Goal: Transaction & Acquisition: Purchase product/service

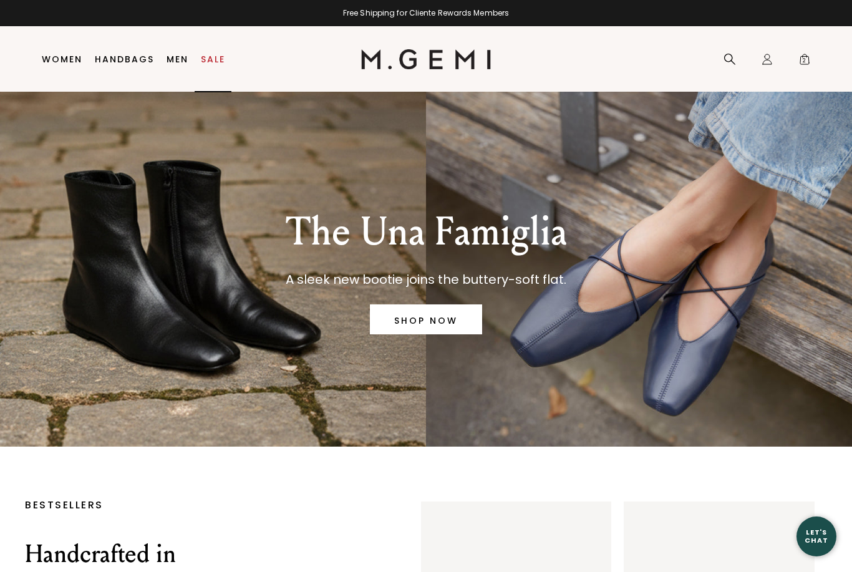
click at [212, 59] on link "Sale" at bounding box center [213, 59] width 24 height 10
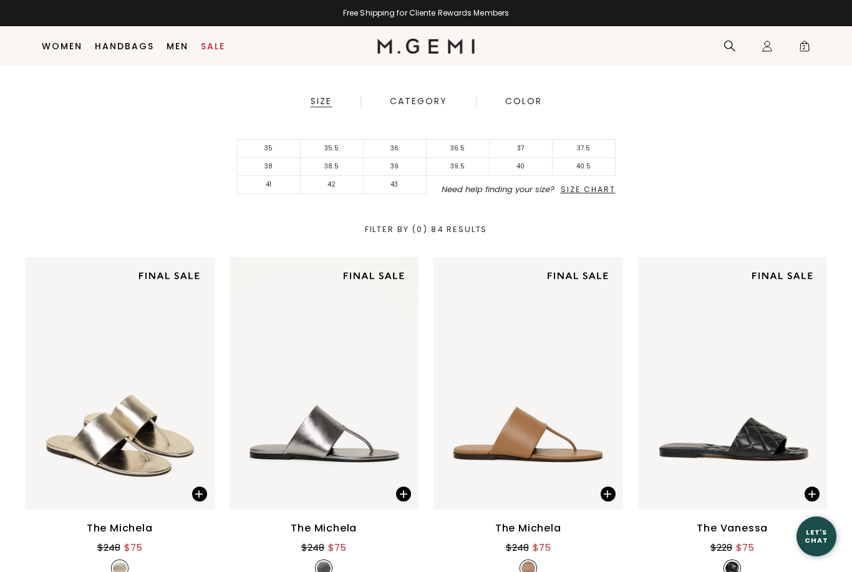
click at [281, 173] on li "38" at bounding box center [269, 167] width 63 height 18
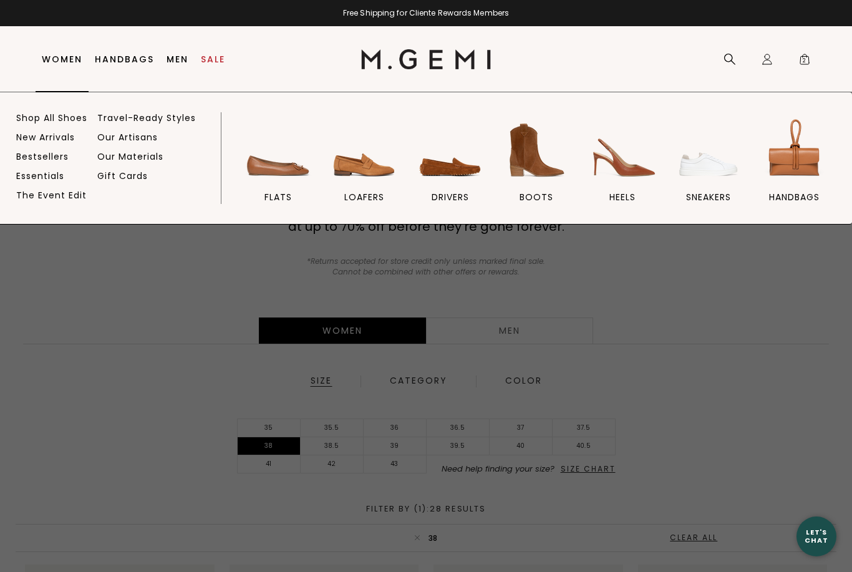
click at [288, 163] on img at bounding box center [278, 150] width 70 height 70
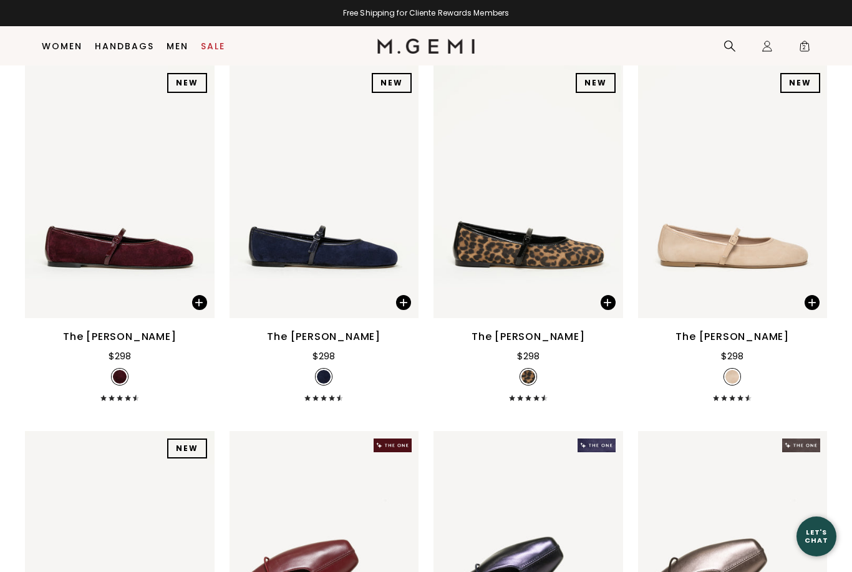
scroll to position [2013, 0]
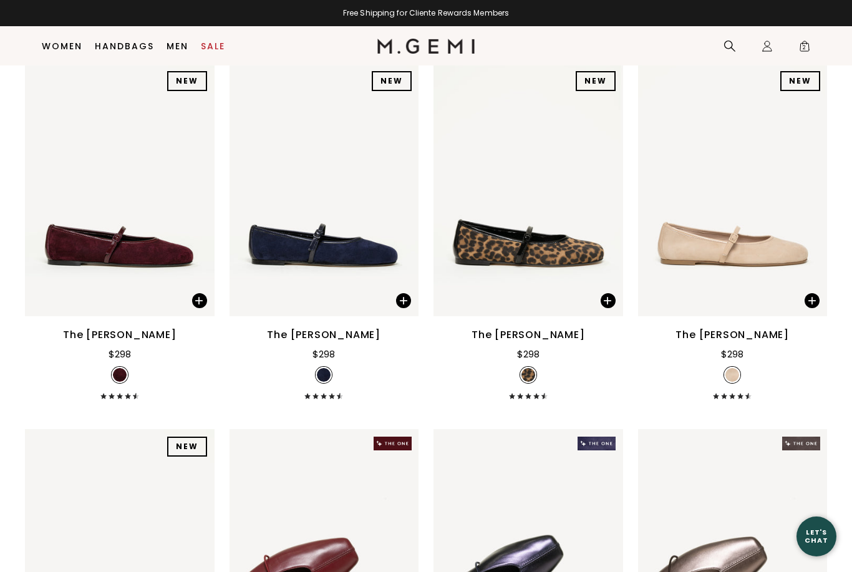
click at [612, 198] on div at bounding box center [607, 190] width 20 height 20
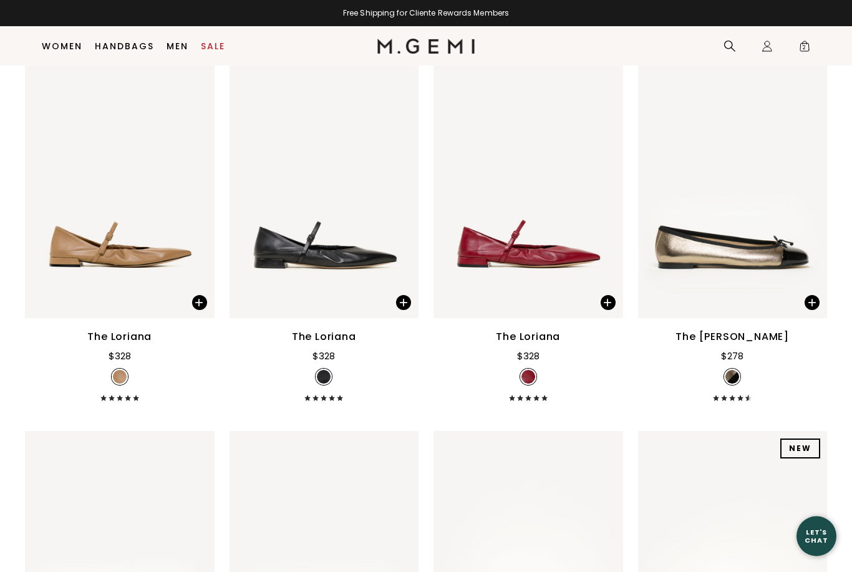
scroll to position [4206, 0]
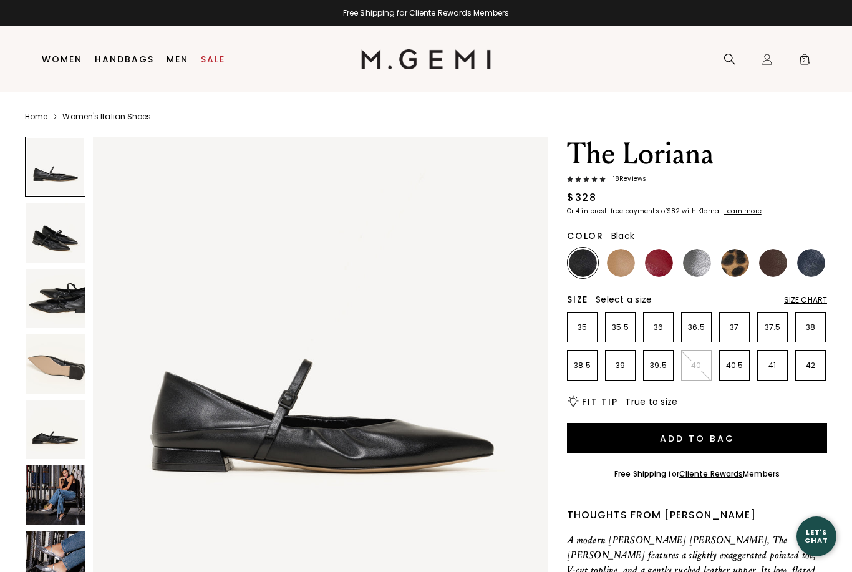
click at [70, 494] on img at bounding box center [55, 494] width 59 height 59
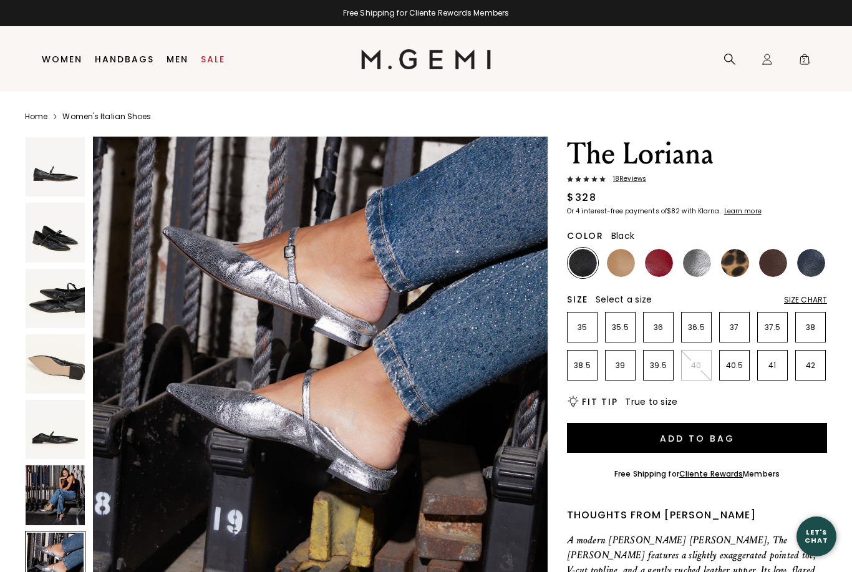
scroll to position [2815, 0]
click at [594, 253] on div at bounding box center [583, 263] width 31 height 31
click at [587, 251] on img at bounding box center [583, 263] width 28 height 28
click at [590, 271] on img at bounding box center [583, 263] width 28 height 28
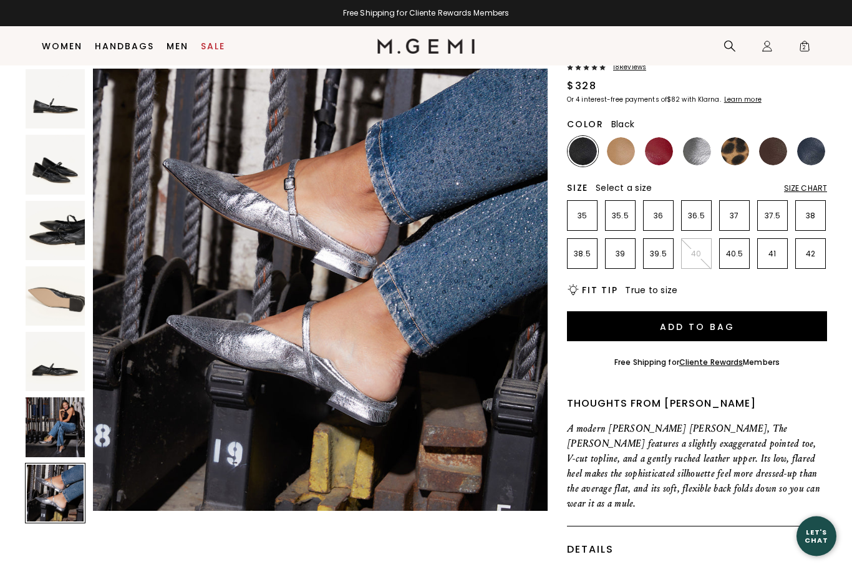
scroll to position [79, 0]
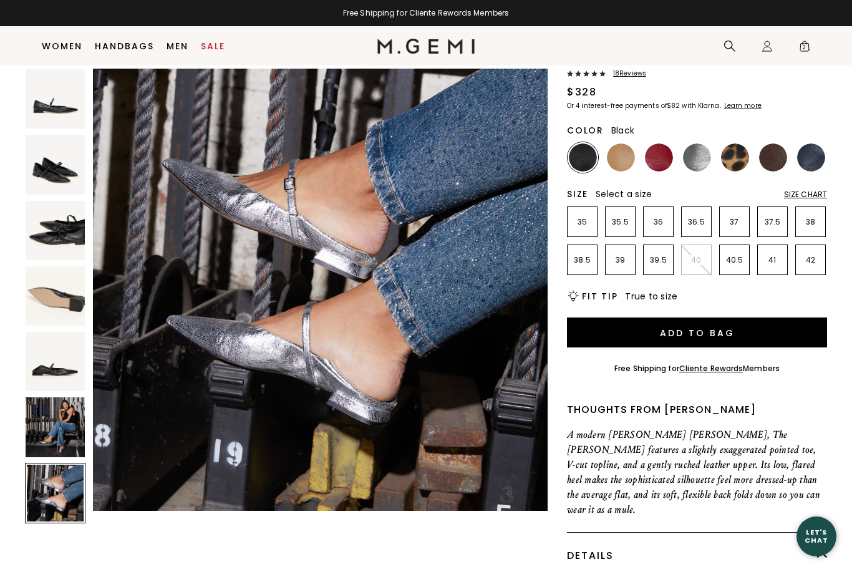
click at [57, 111] on img at bounding box center [55, 98] width 59 height 59
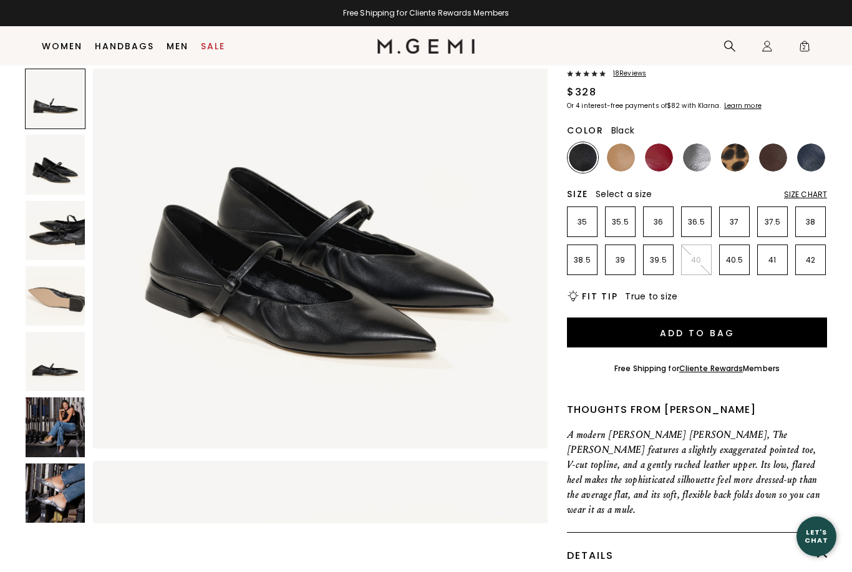
scroll to position [0, 0]
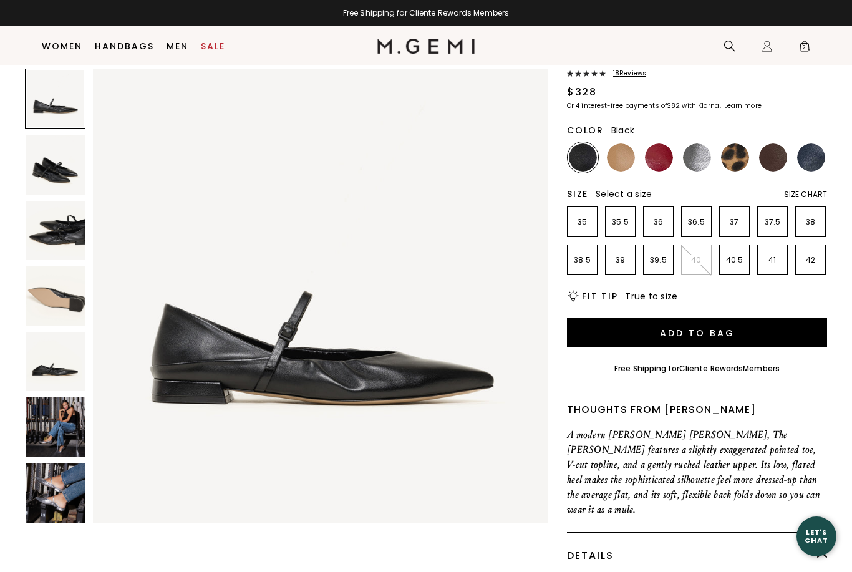
click at [67, 490] on img at bounding box center [55, 493] width 59 height 59
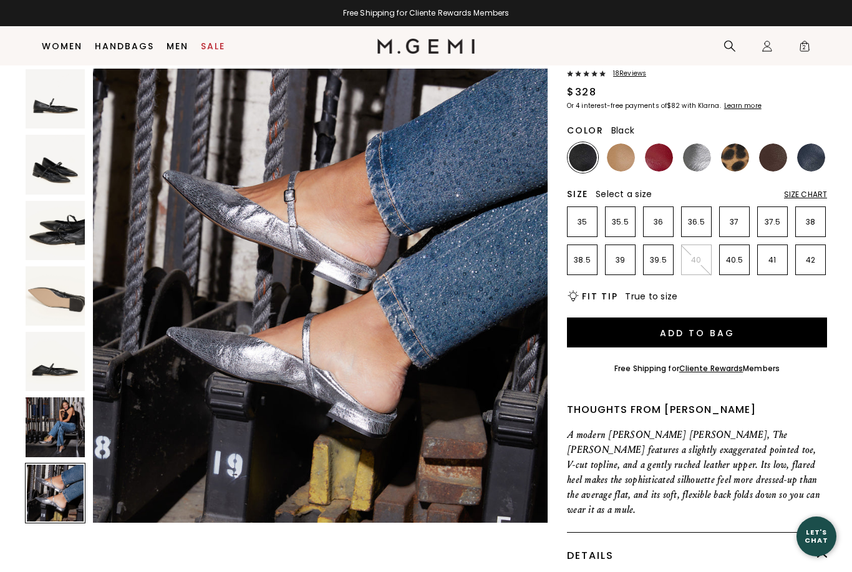
click at [59, 432] on img at bounding box center [55, 426] width 59 height 59
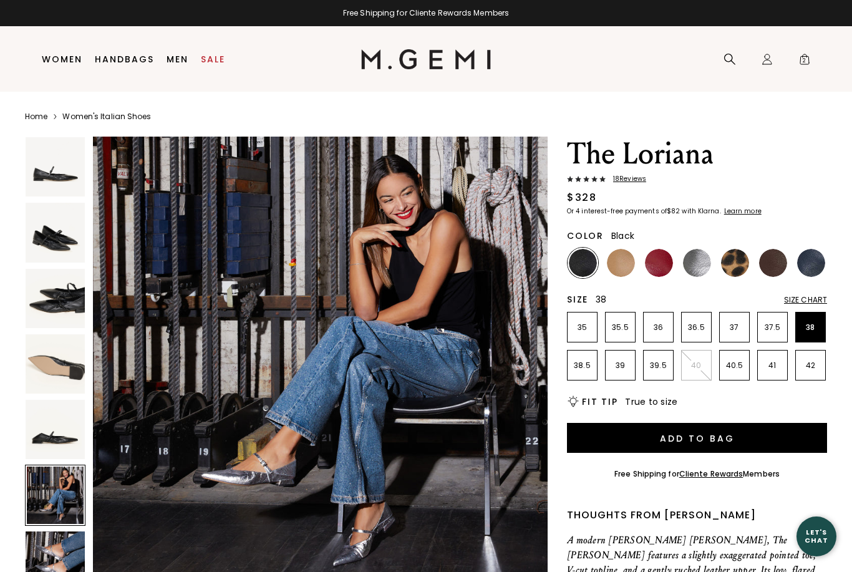
click at [812, 321] on li "38" at bounding box center [811, 327] width 31 height 31
click at [811, 60] on span "2" at bounding box center [805, 62] width 12 height 12
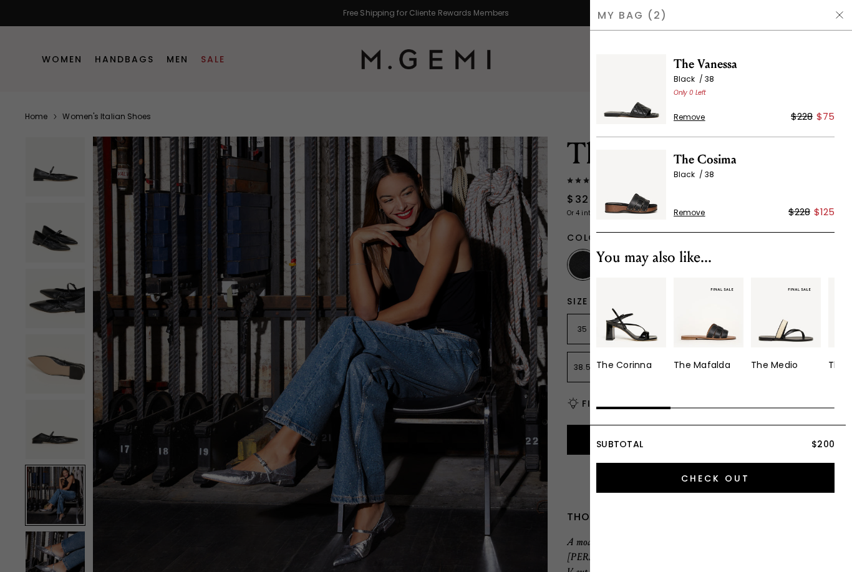
click at [703, 113] on span "Remove" at bounding box center [690, 117] width 32 height 10
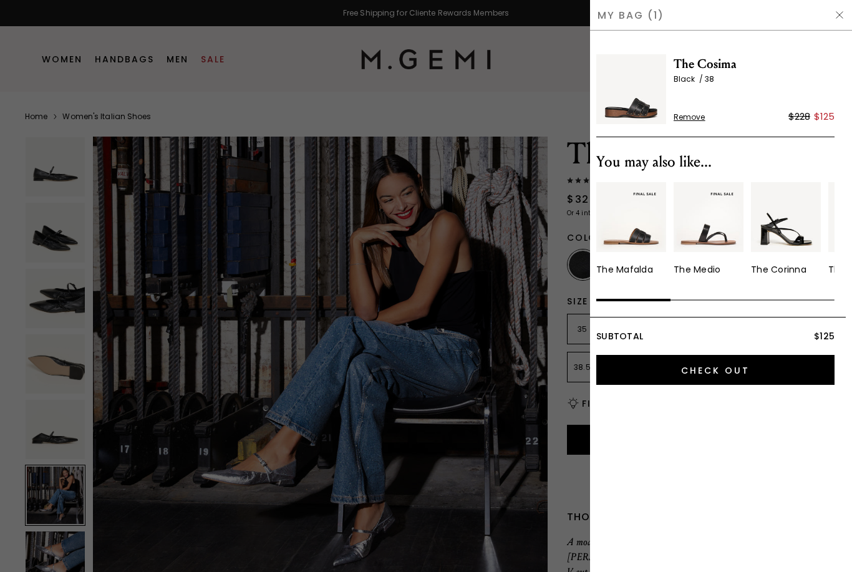
click at [701, 112] on span "Remove" at bounding box center [690, 117] width 32 height 10
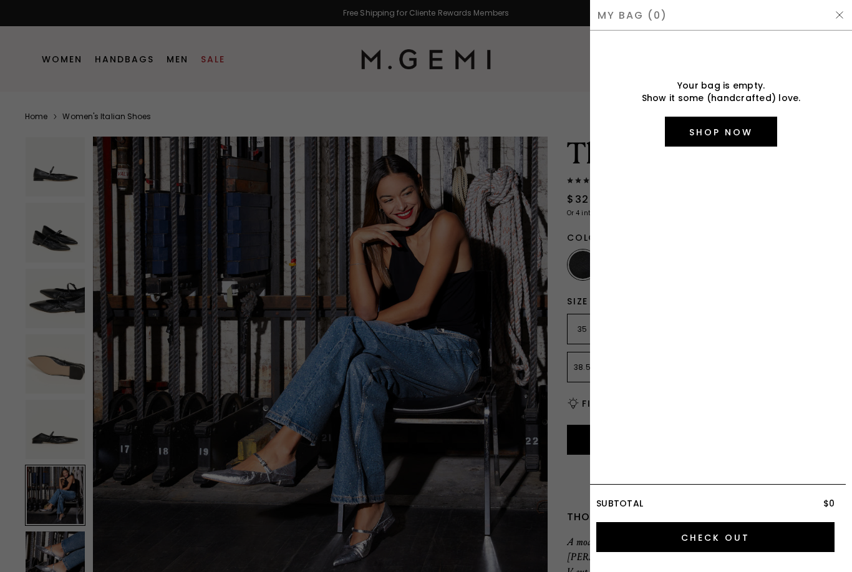
click at [844, 10] on img at bounding box center [840, 15] width 10 height 10
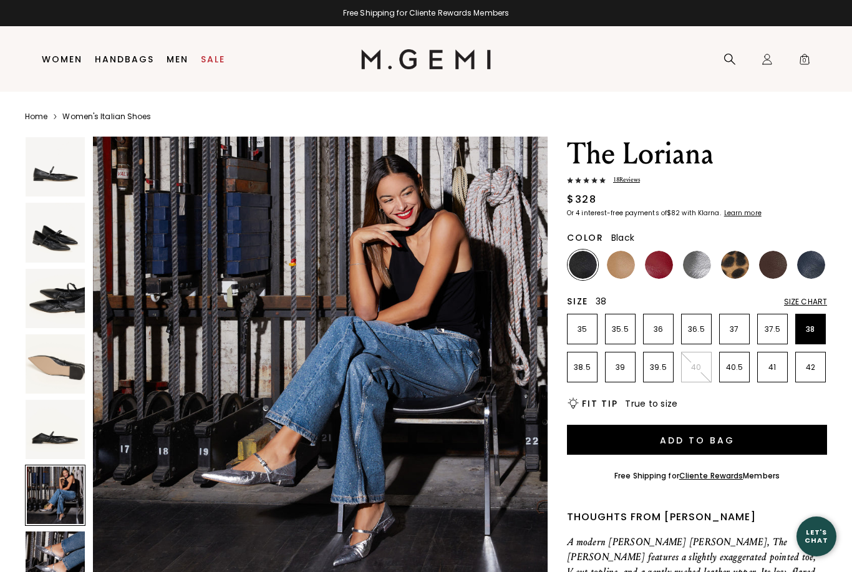
click at [580, 264] on img at bounding box center [583, 265] width 28 height 28
click at [686, 442] on button "Add to Bag" at bounding box center [697, 440] width 260 height 30
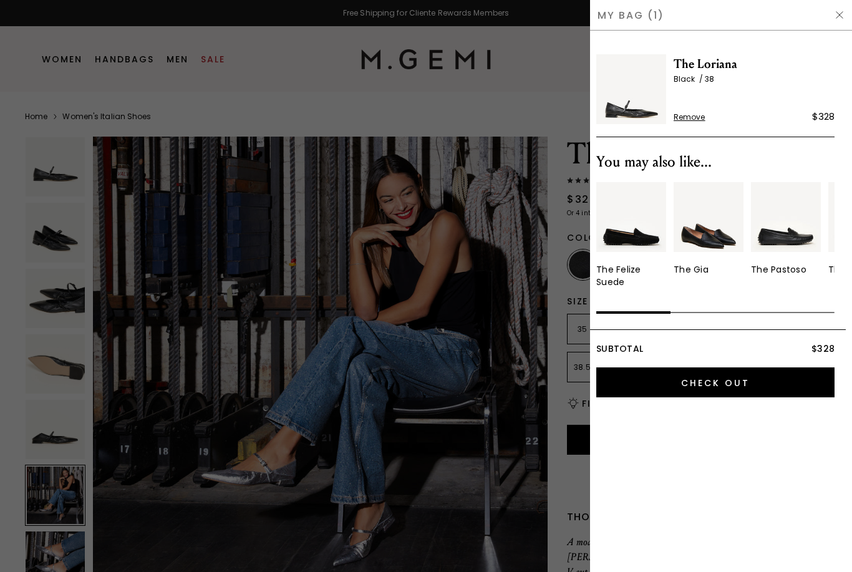
click at [840, 14] on img at bounding box center [840, 15] width 10 height 10
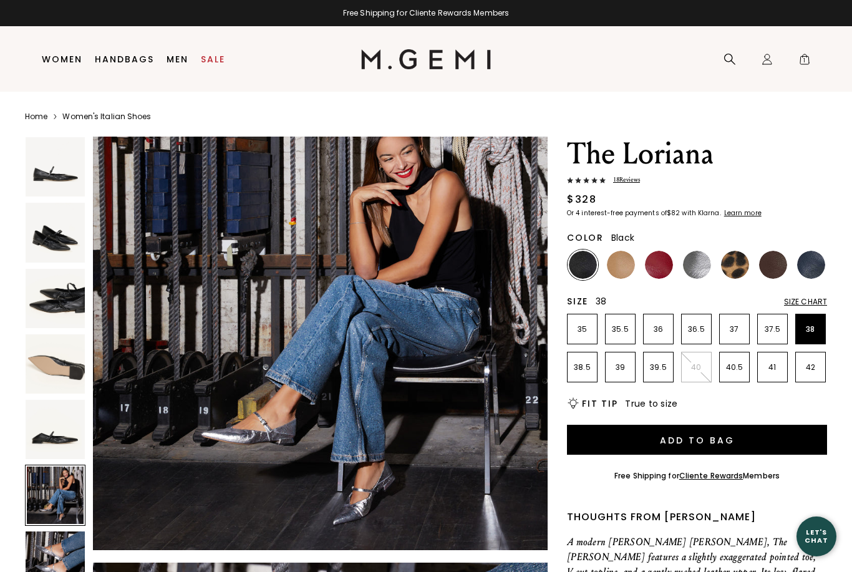
scroll to position [2382, 0]
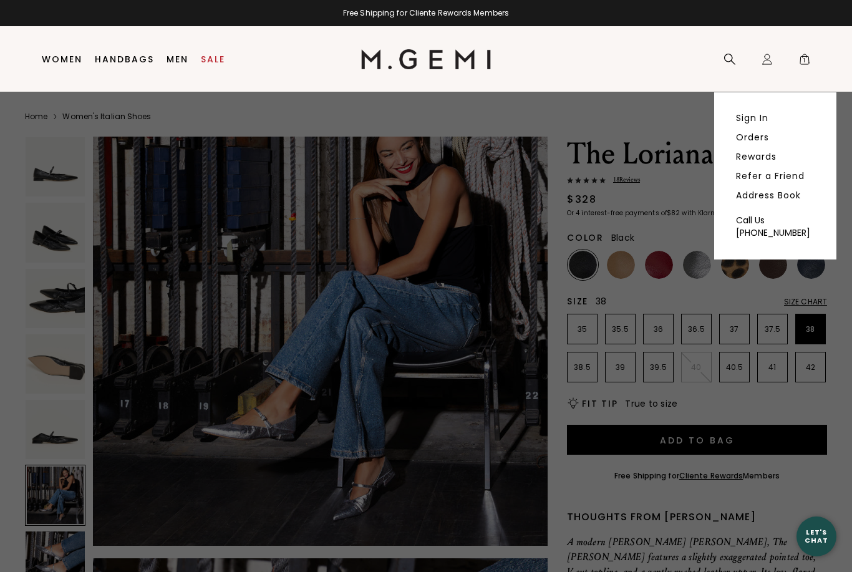
click at [761, 117] on link "Sign In" at bounding box center [752, 117] width 32 height 11
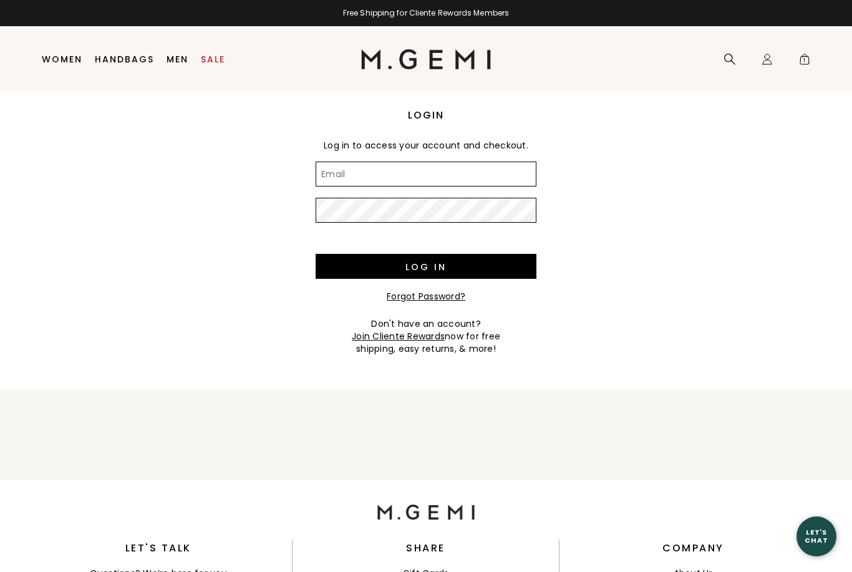
click at [453, 175] on input "Email" at bounding box center [426, 174] width 221 height 25
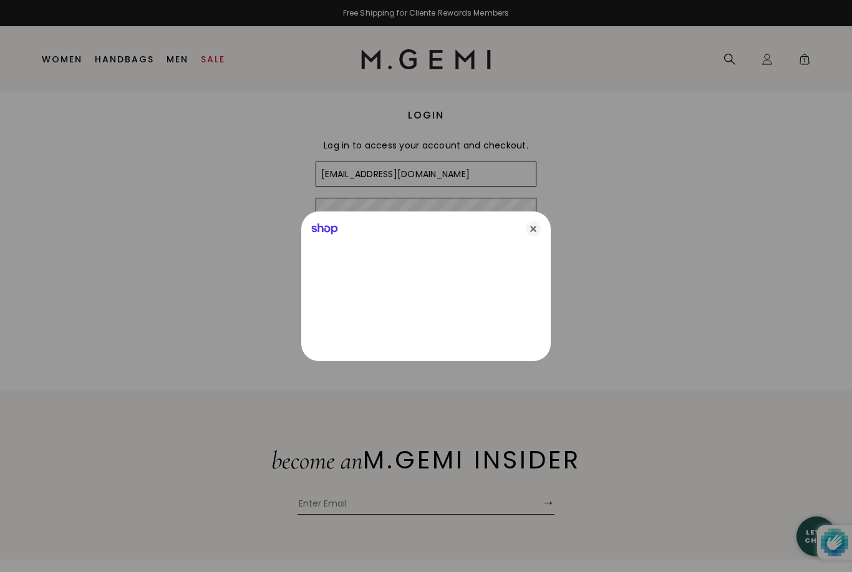
type input "danamcoyle@gmail.com"
click at [437, 213] on div "Shop" at bounding box center [426, 227] width 250 height 30
click at [539, 225] on icon "Close" at bounding box center [533, 229] width 15 height 15
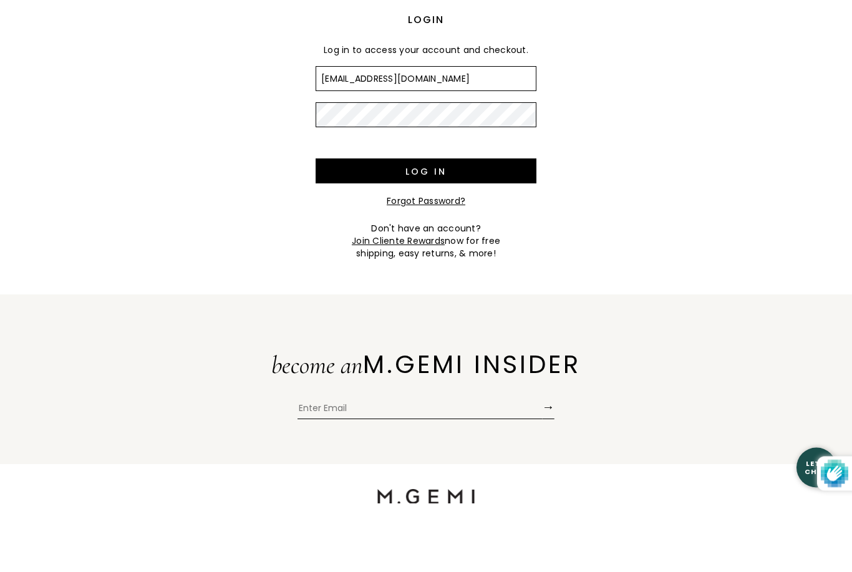
click at [464, 228] on input "Log in" at bounding box center [426, 240] width 221 height 25
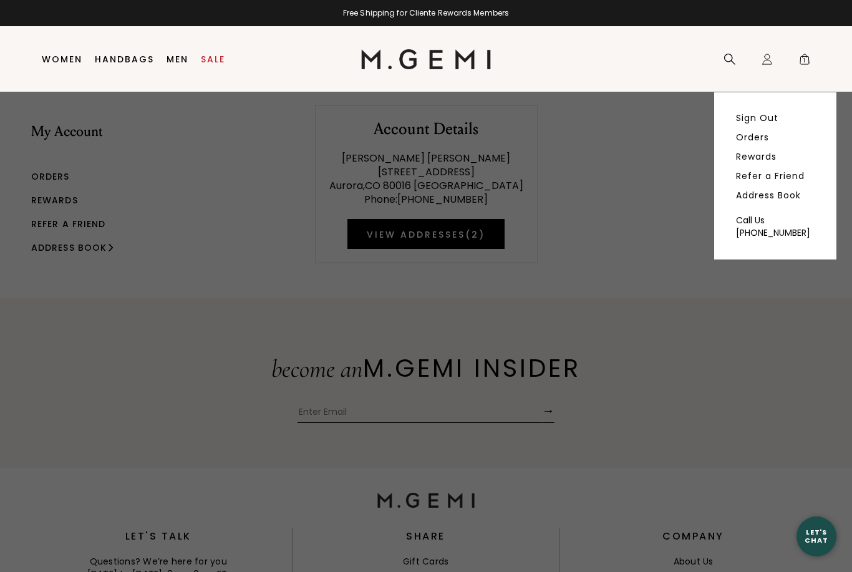
click at [772, 158] on link "Rewards" at bounding box center [756, 156] width 41 height 11
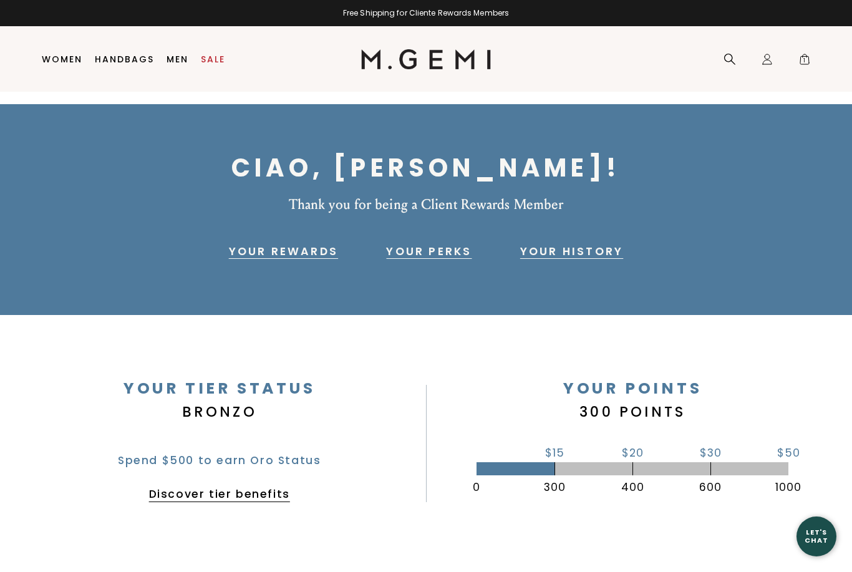
scroll to position [1, 0]
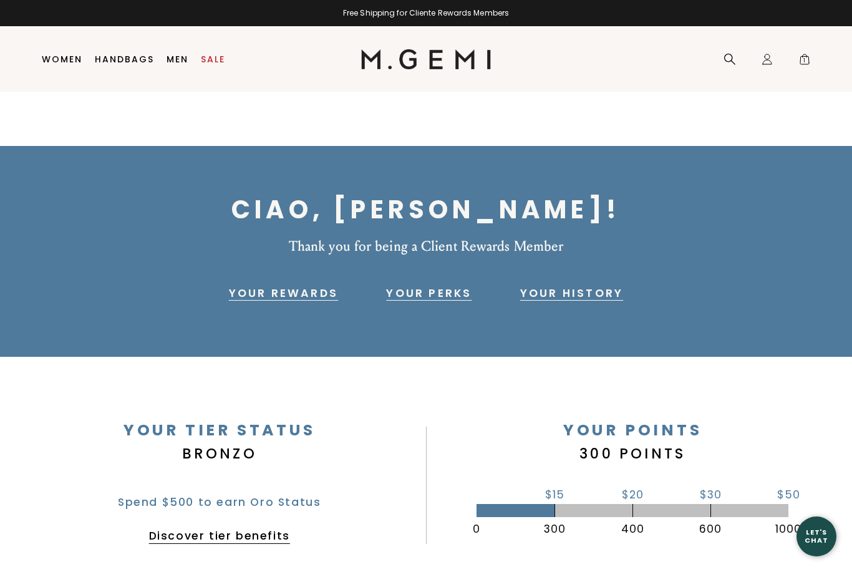
click at [811, 58] on span "1" at bounding box center [805, 62] width 12 height 12
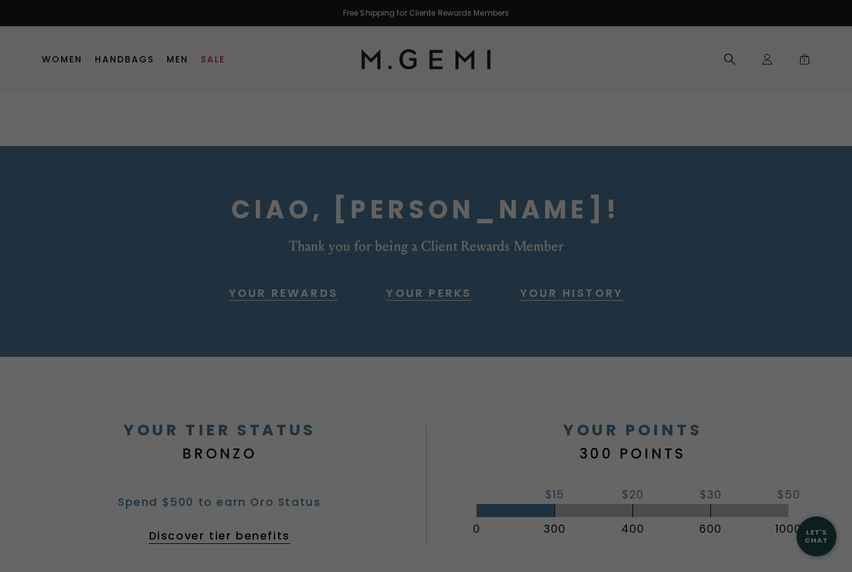
scroll to position [0, 0]
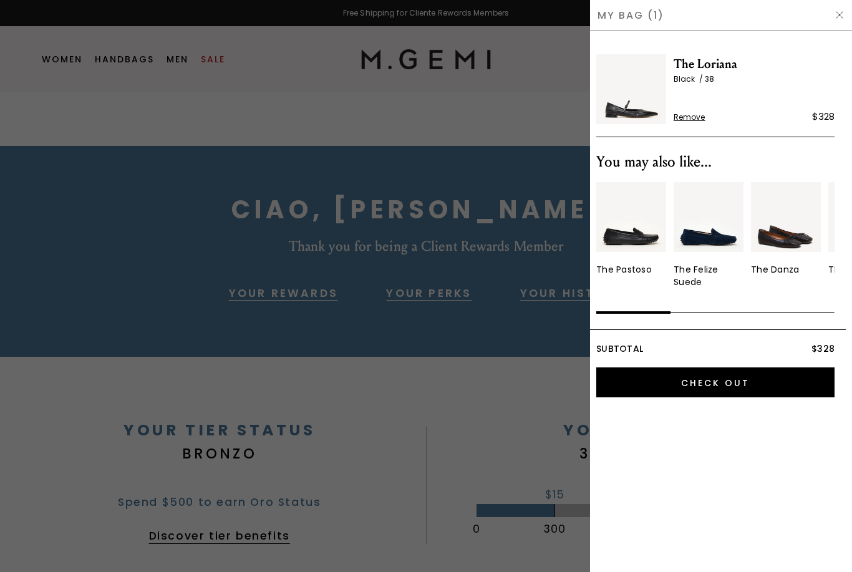
click at [837, 13] on img at bounding box center [840, 15] width 10 height 10
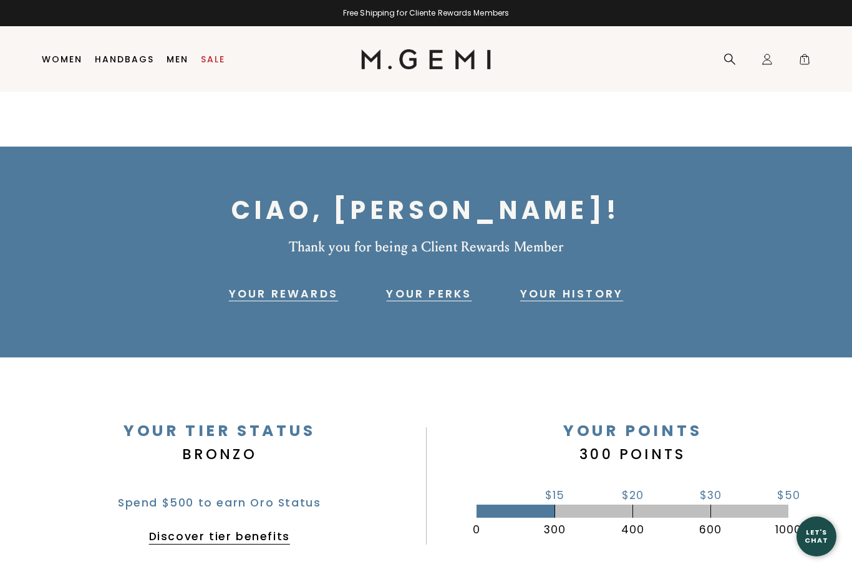
scroll to position [1, 0]
